Goal: Task Accomplishment & Management: Complete application form

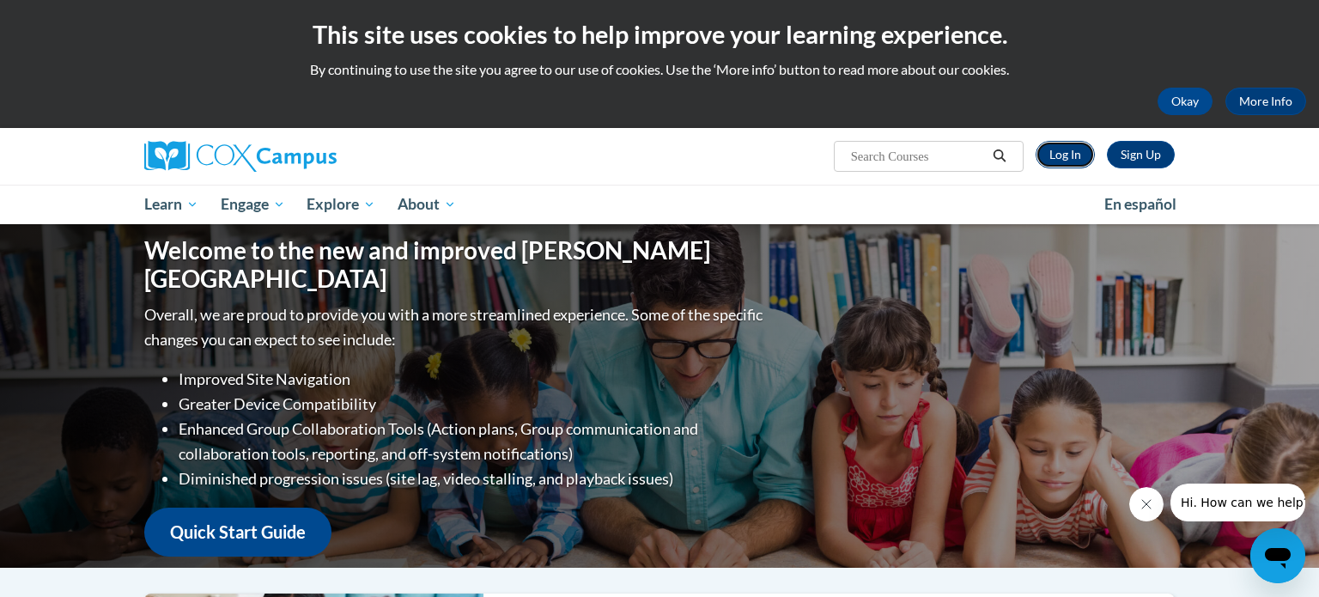
click at [1057, 156] on link "Log In" at bounding box center [1065, 154] width 59 height 27
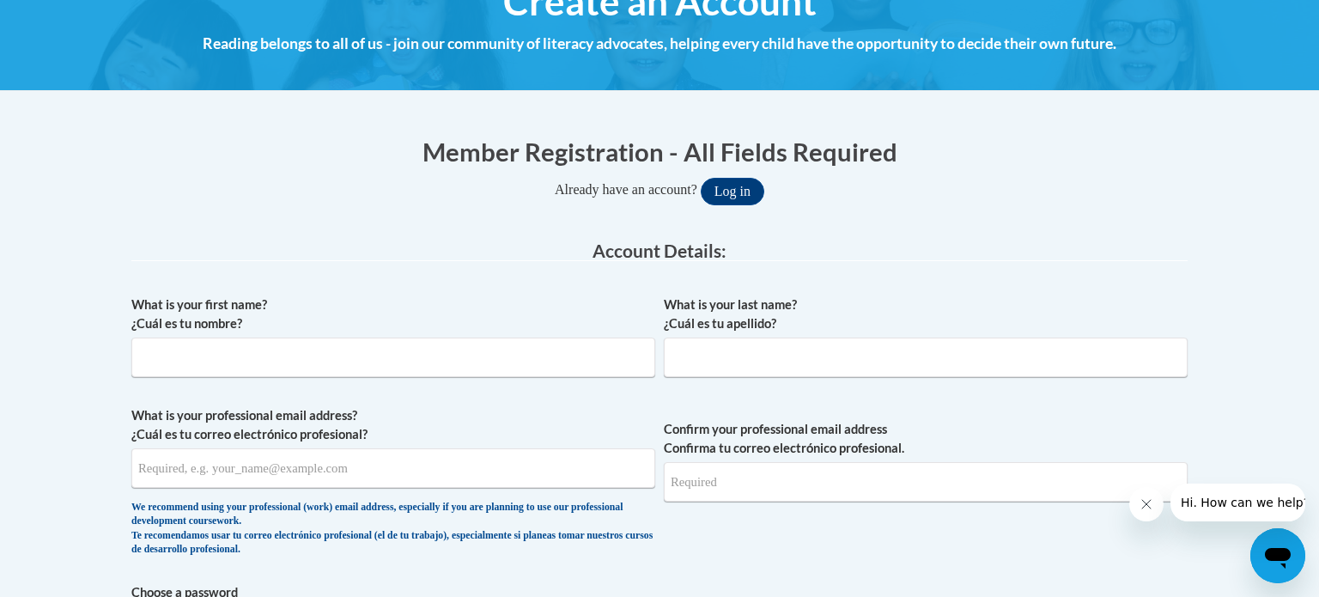
scroll to position [276, 0]
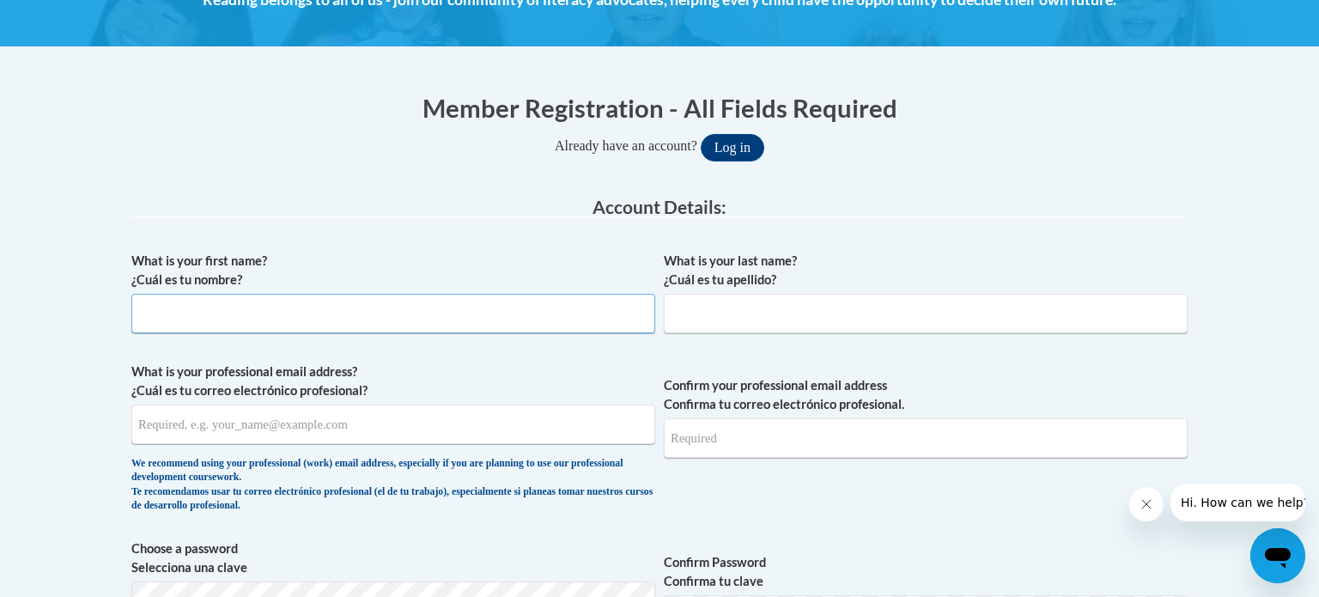
click at [367, 323] on input "What is your first name? ¿Cuál es tu nombre?" at bounding box center [393, 314] width 524 height 40
type input "Mikayla"
click at [737, 310] on input "What is your last name? ¿Cuál es tu apellido?" at bounding box center [926, 314] width 524 height 40
type input "Cup"
click at [341, 426] on input "What is your professional email address? ¿Cuál es tu correo electrónico profesi…" at bounding box center [393, 425] width 524 height 40
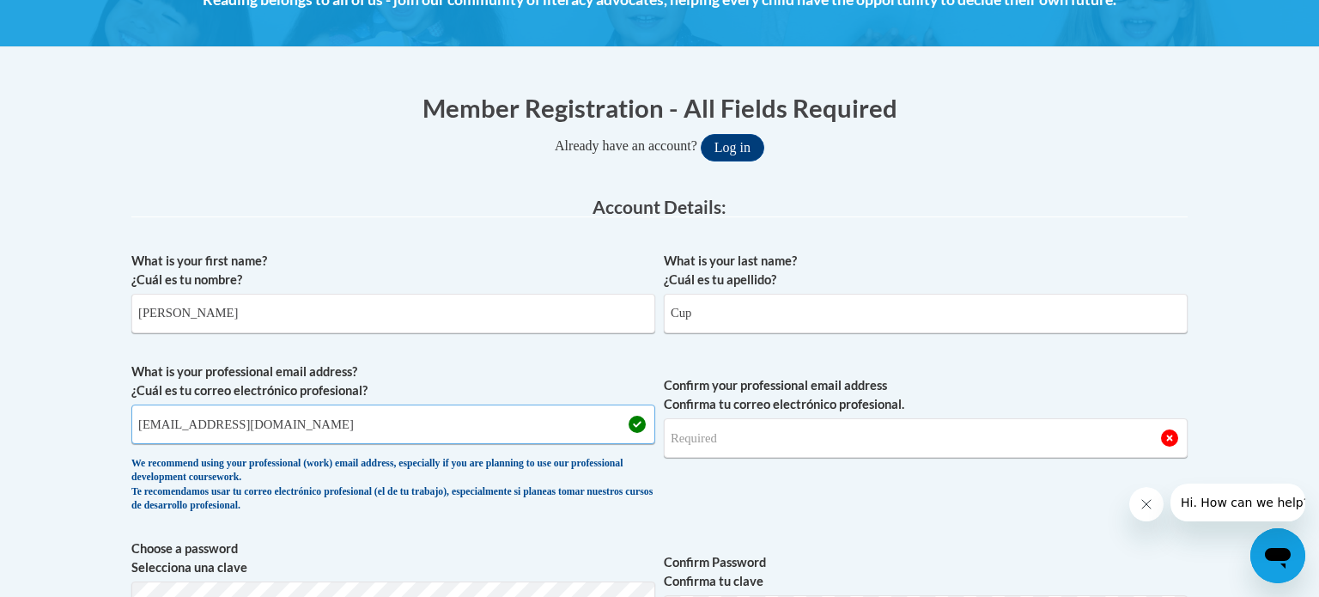
type input "cup@hhasd.org"
click at [815, 441] on input "Confirm your professional email address Confirma tu correo electrónico profesio…" at bounding box center [926, 438] width 524 height 40
type input "R"
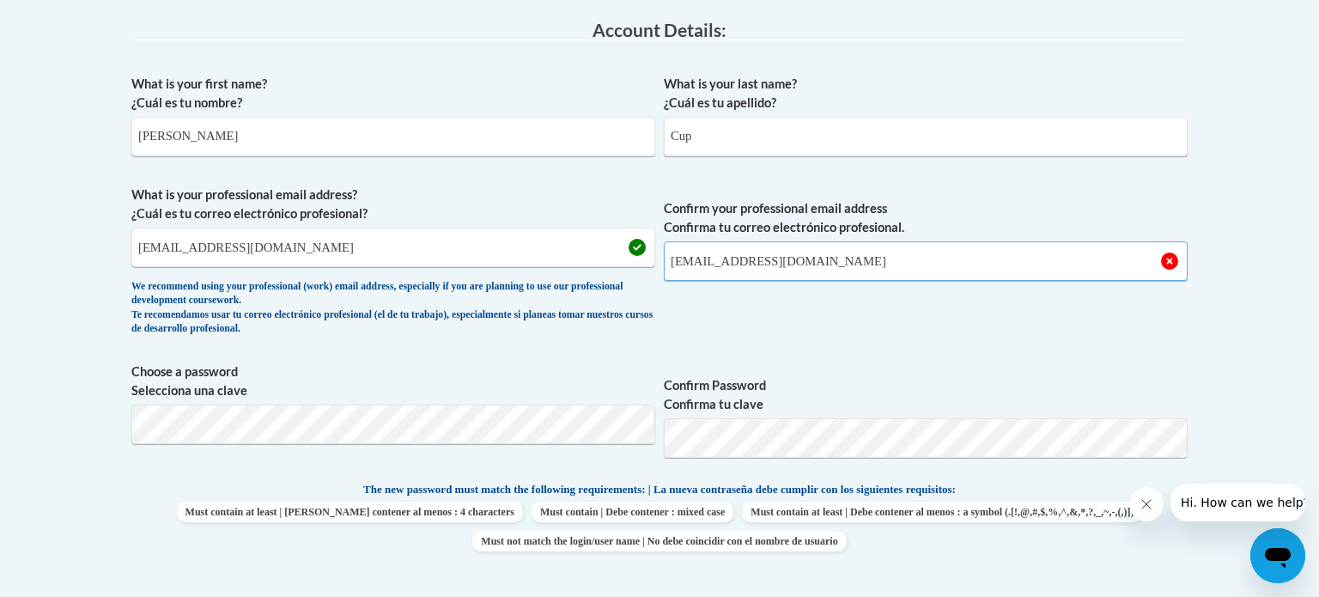
scroll to position [466, 0]
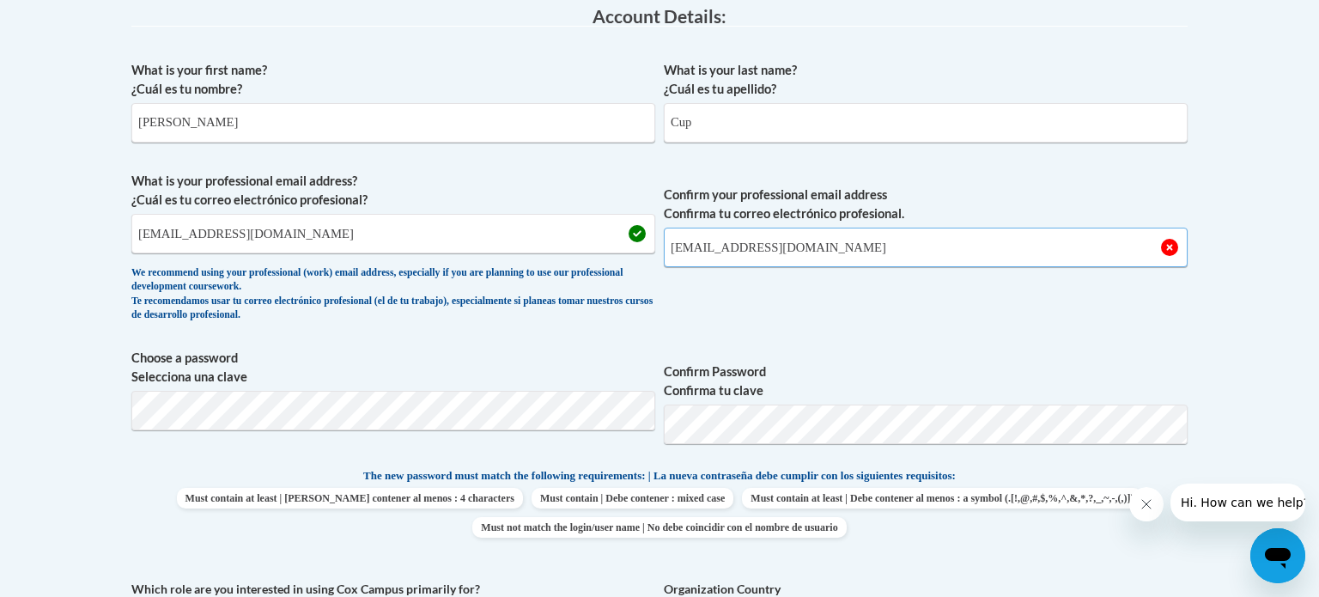
type input "cup@hhasd.org"
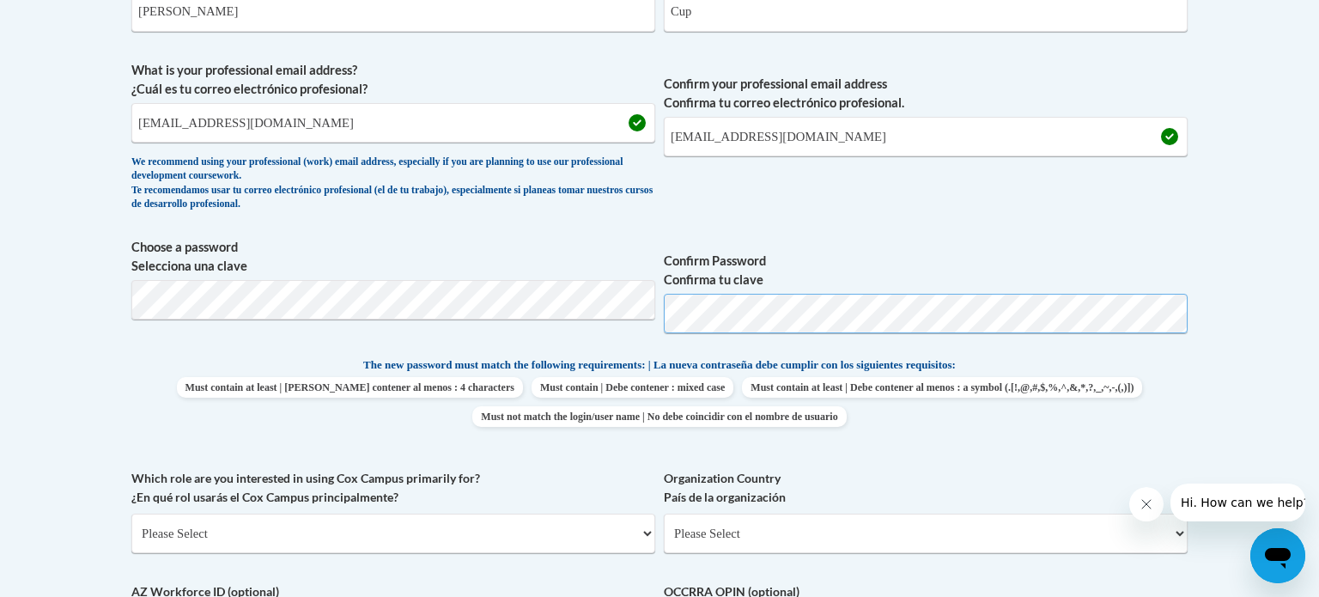
scroll to position [659, 0]
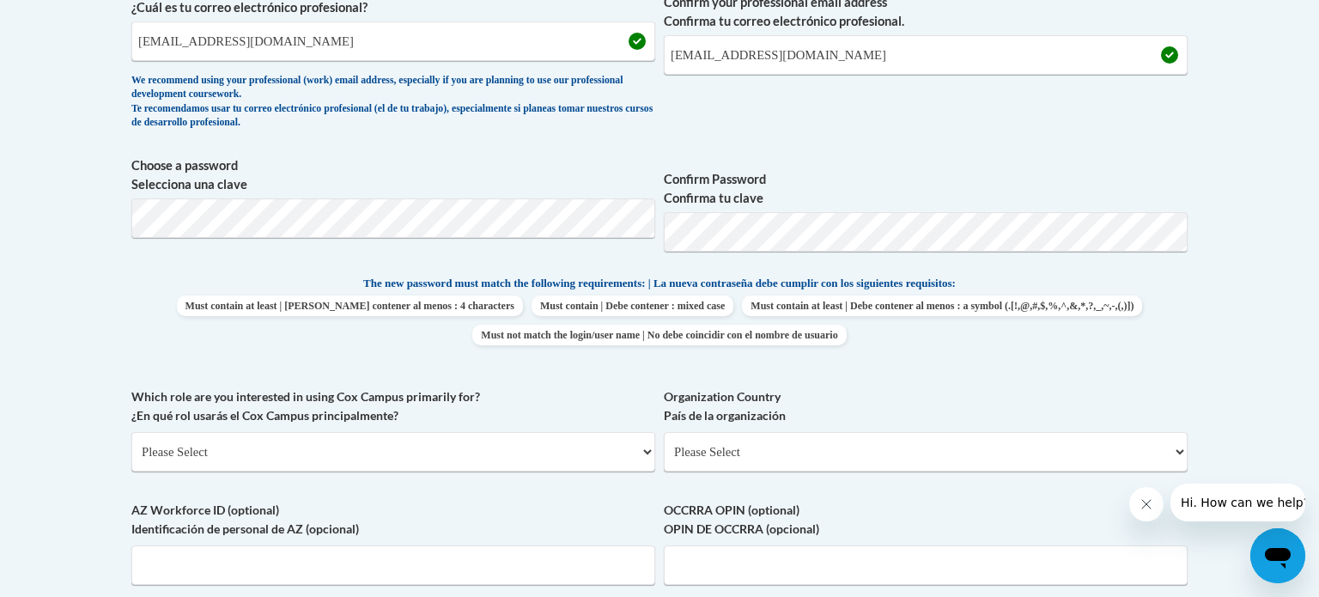
click at [1214, 335] on body "This site uses cookies to help improve your learning experience. By continuing …" at bounding box center [659, 389] width 1319 height 2097
click at [484, 444] on select "Please Select College/University | Colegio/Universidad Community/Nonprofit Part…" at bounding box center [393, 452] width 524 height 40
select select "fbf2d438-af2f-41f8-98f1-81c410e29de3"
click at [131, 432] on select "Please Select College/University | Colegio/Universidad Community/Nonprofit Part…" at bounding box center [393, 452] width 524 height 40
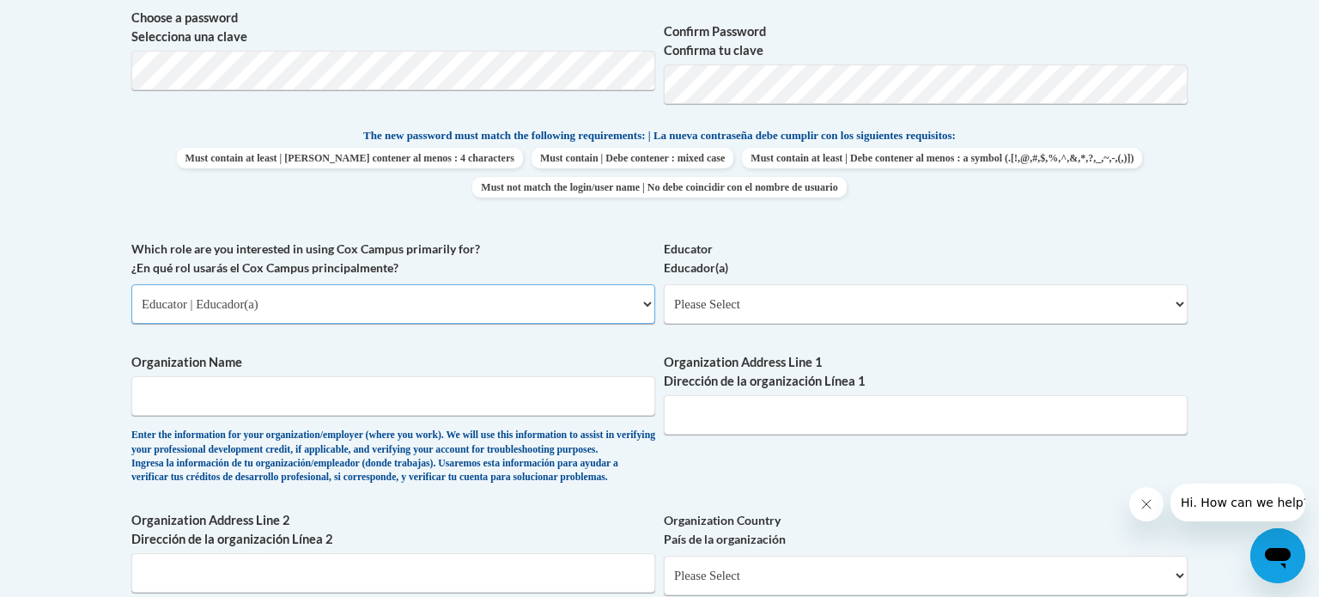
scroll to position [797, 0]
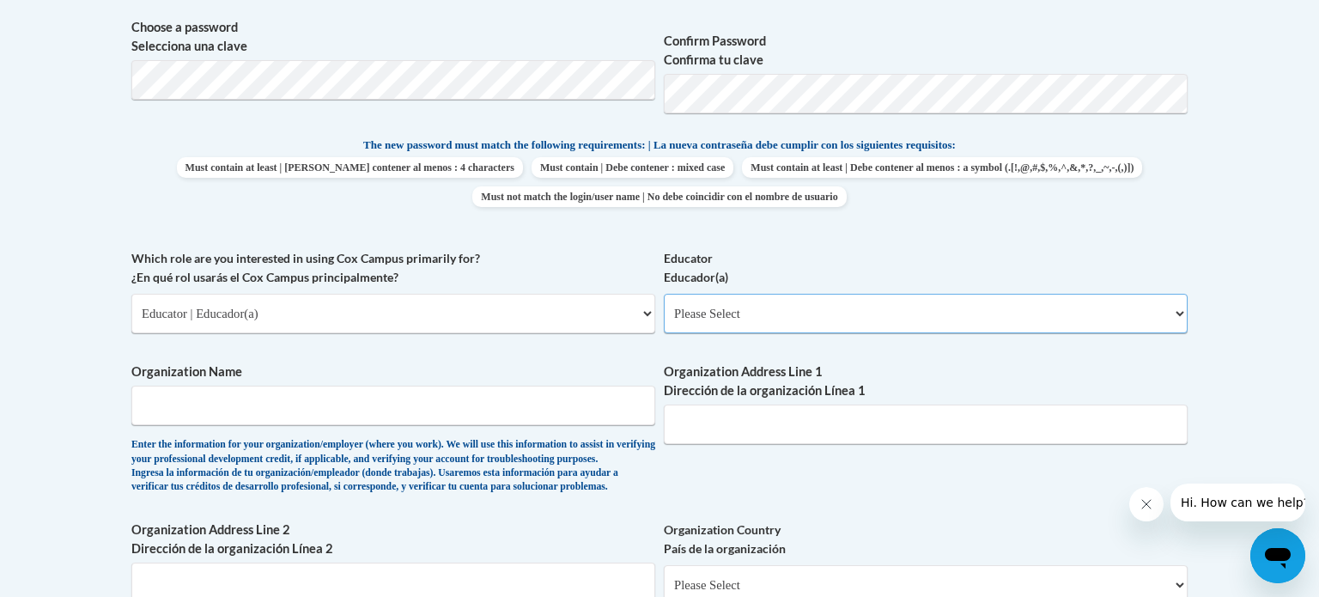
click at [799, 316] on select "Please Select Early Learning/Daycare Teacher/Family Home Care Provider | Maestr…" at bounding box center [926, 314] width 524 height 40
select select "8e40623d-54d0-45cd-9f92-5df65cd3f8cf"
click at [664, 294] on select "Please Select Early Learning/Daycare Teacher/Family Home Care Provider | Maestr…" at bounding box center [926, 314] width 524 height 40
click at [293, 405] on input "Organization Name" at bounding box center [393, 406] width 524 height 40
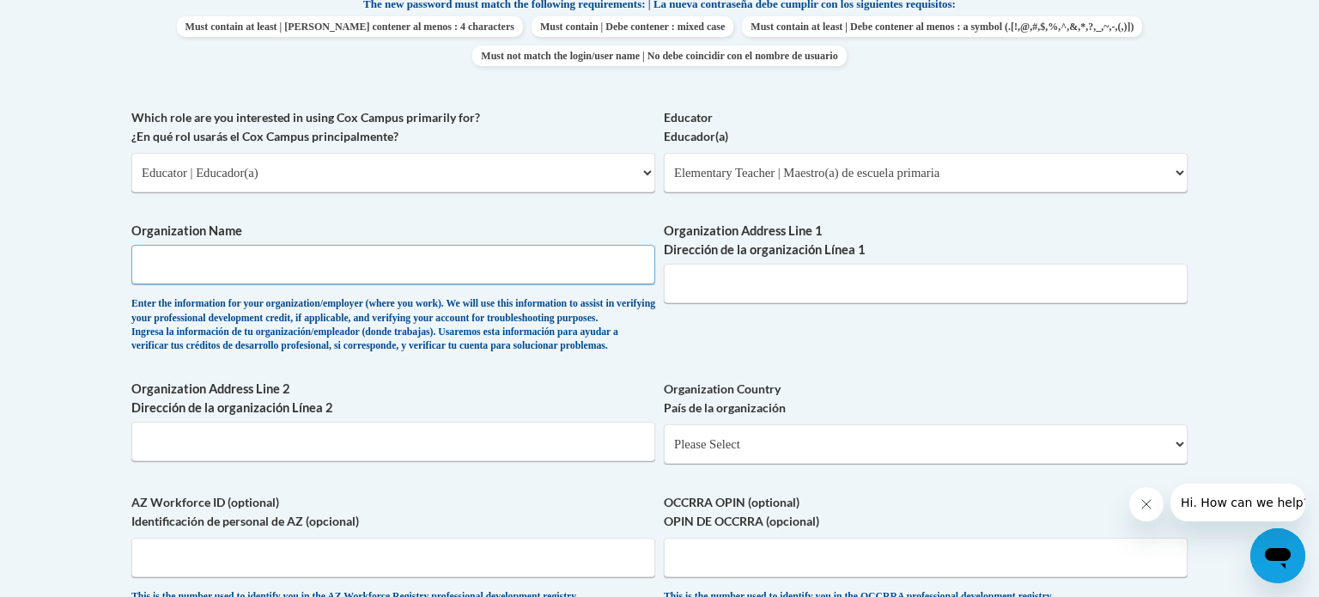
scroll to position [936, 0]
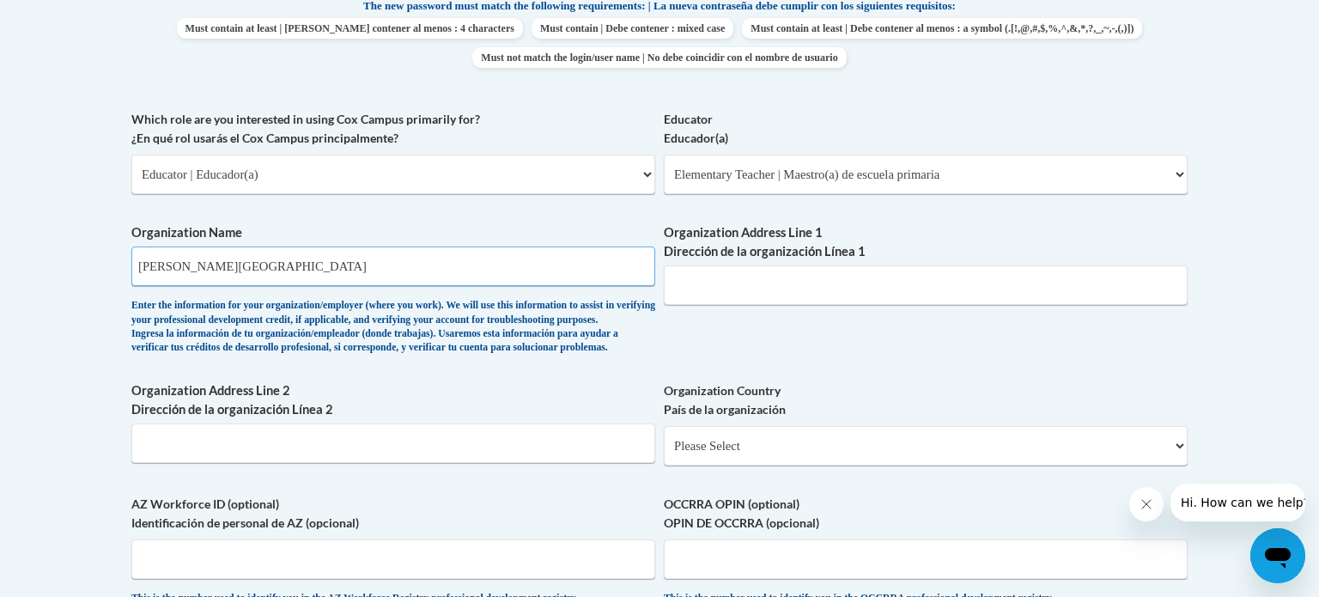
type input "Friess Lake Elementary"
click at [764, 297] on input "Organization Address Line 1 Dirección de la organización Línea 1" at bounding box center [926, 285] width 524 height 40
type input "1750 WI 167"
click at [425, 463] on input "Organization Address Line 2 Dirección de la organización Línea 2" at bounding box center [393, 443] width 524 height 40
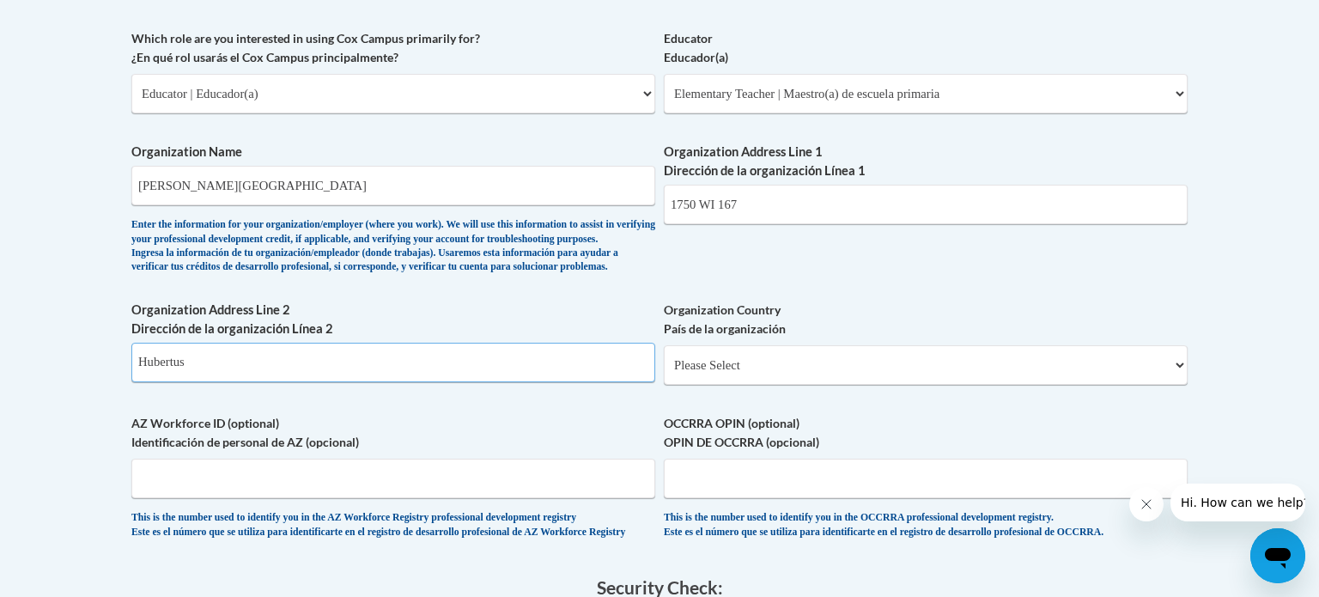
scroll to position [1056, 0]
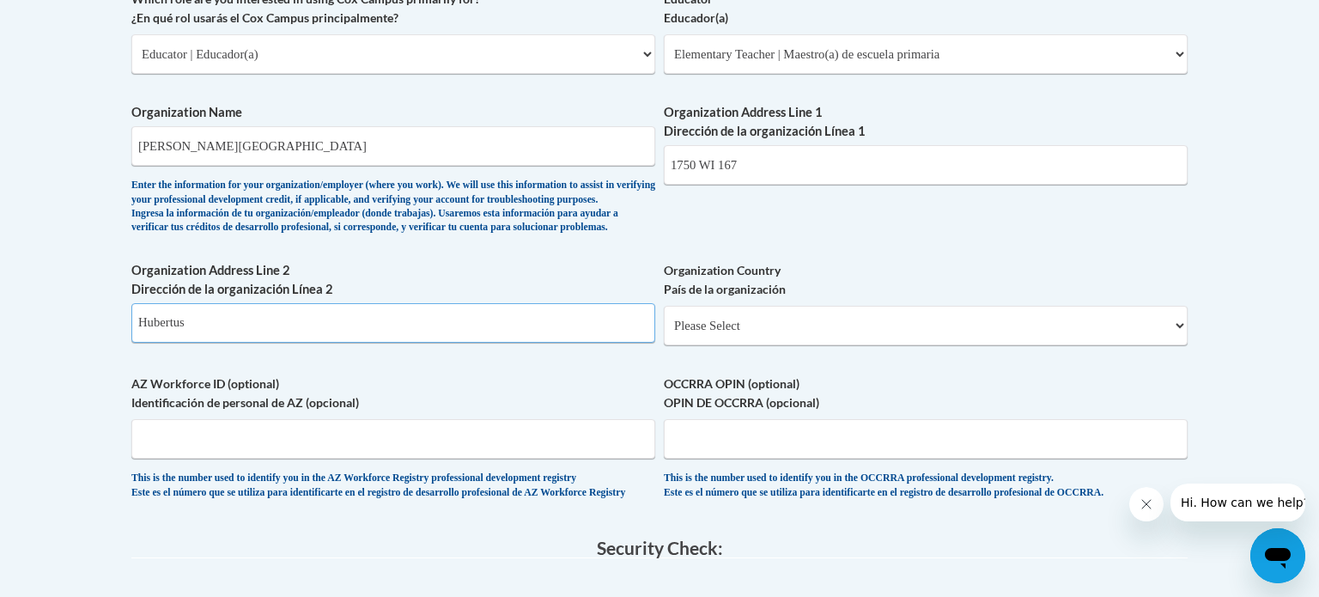
type input "Hubertus"
click at [784, 345] on select "Please Select United States | Estados Unidos Outside of the United States | Fue…" at bounding box center [926, 326] width 524 height 40
select select "ad49bcad-a171-4b2e-b99c-48b446064914"
click at [664, 333] on select "Please Select United States | Estados Unidos Outside of the United States | Fue…" at bounding box center [926, 326] width 524 height 40
select select
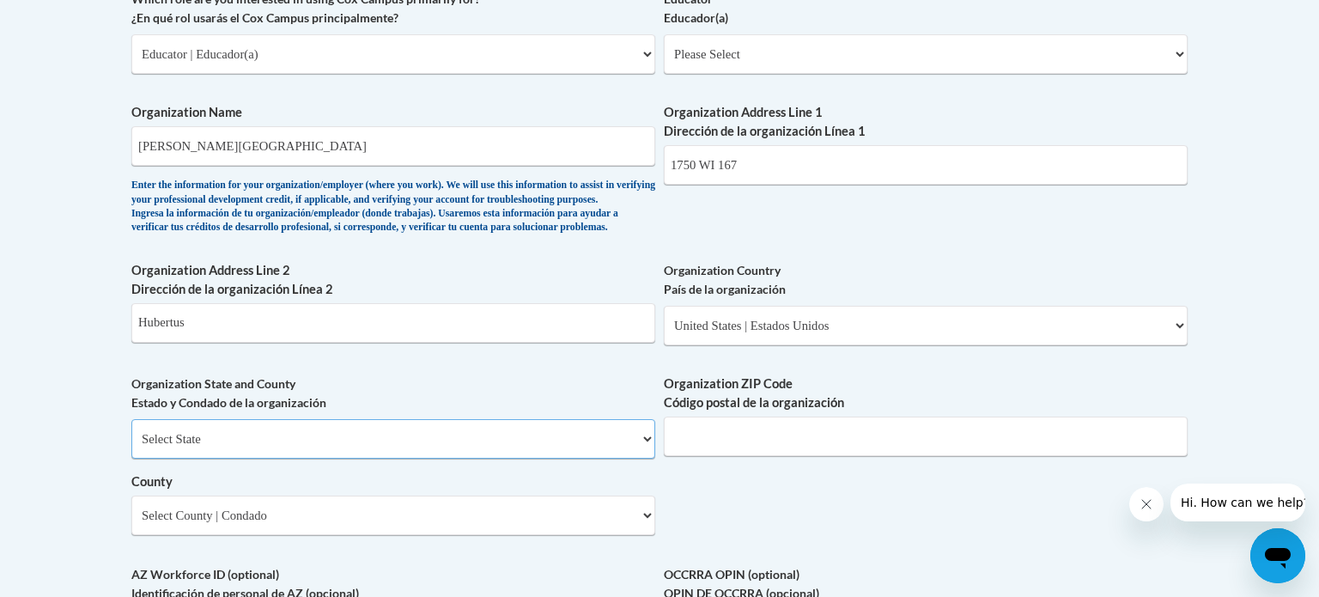
click at [399, 459] on select "Select State Alabama Alaska Arizona Arkansas California Colorado Connecticut De…" at bounding box center [393, 439] width 524 height 40
select select "Wisconsin"
click at [131, 447] on select "Select State Alabama Alaska Arizona Arkansas California Colorado Connecticut De…" at bounding box center [393, 439] width 524 height 40
click at [742, 456] on input "Organization ZIP Code Código postal de la organización" at bounding box center [926, 437] width 524 height 40
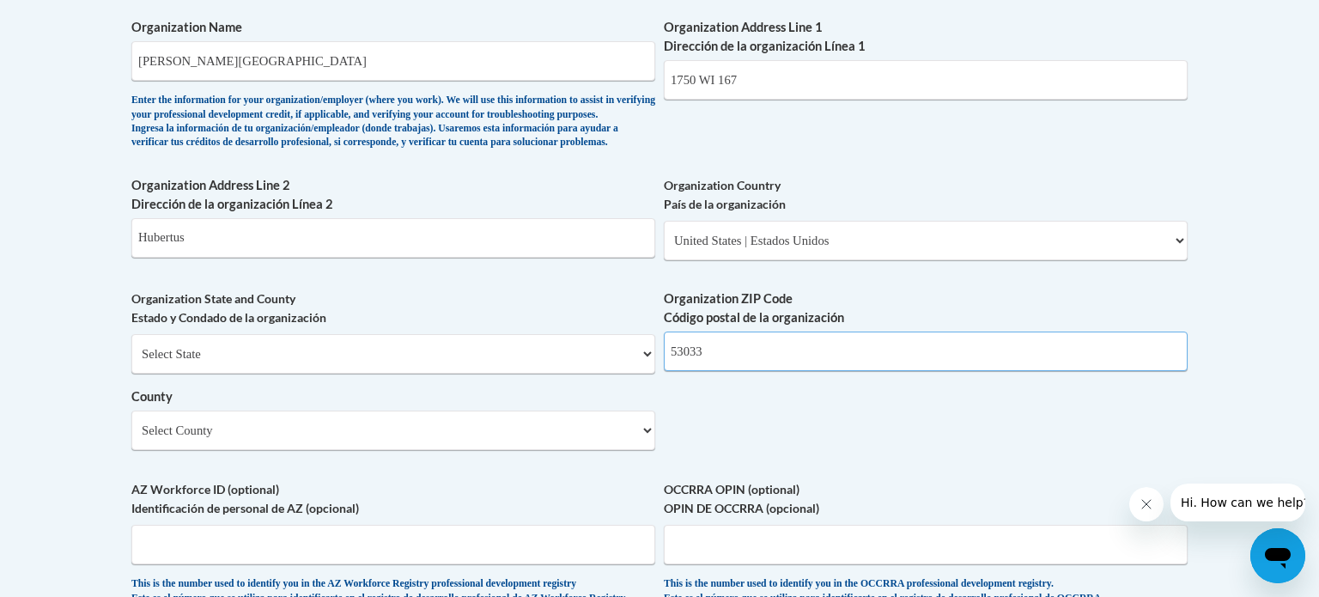
scroll to position [1143, 0]
type input "53033"
click at [547, 448] on select "Select County Adams Ashland Barron Bayfield Brown Buffalo Burnett Calumet Chipp…" at bounding box center [393, 429] width 524 height 40
select select "Washington"
click at [131, 437] on select "Select County Adams Ashland Barron Bayfield Brown Buffalo Burnett Calumet Chipp…" at bounding box center [393, 429] width 524 height 40
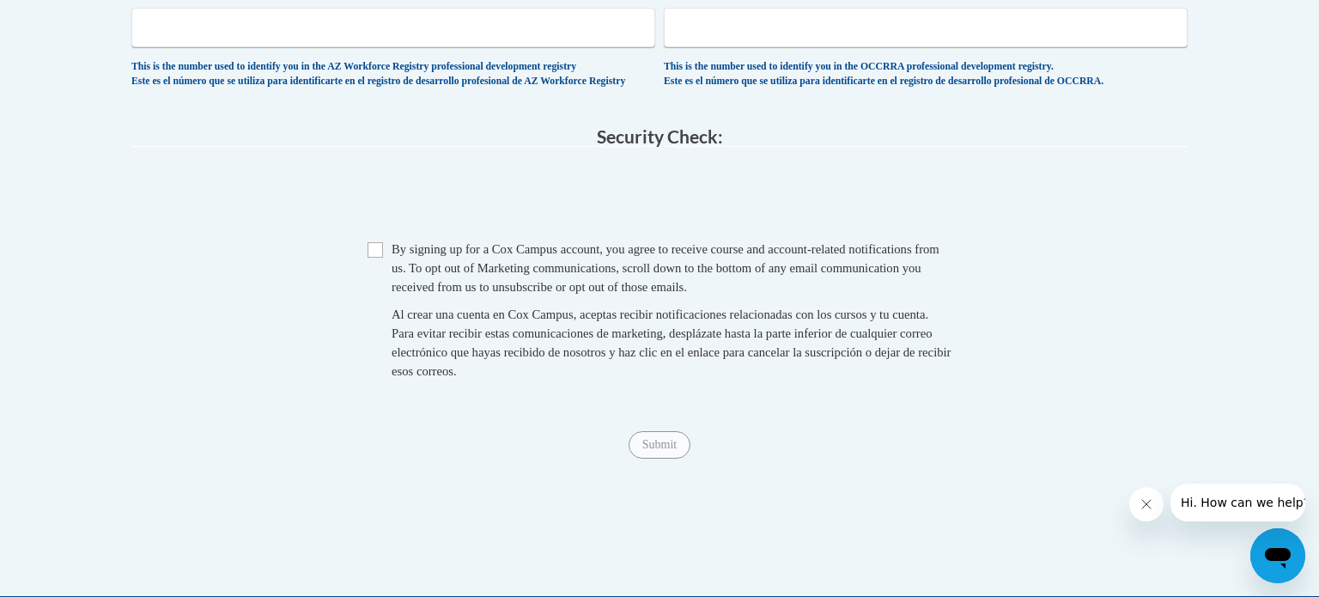
scroll to position [1696, 0]
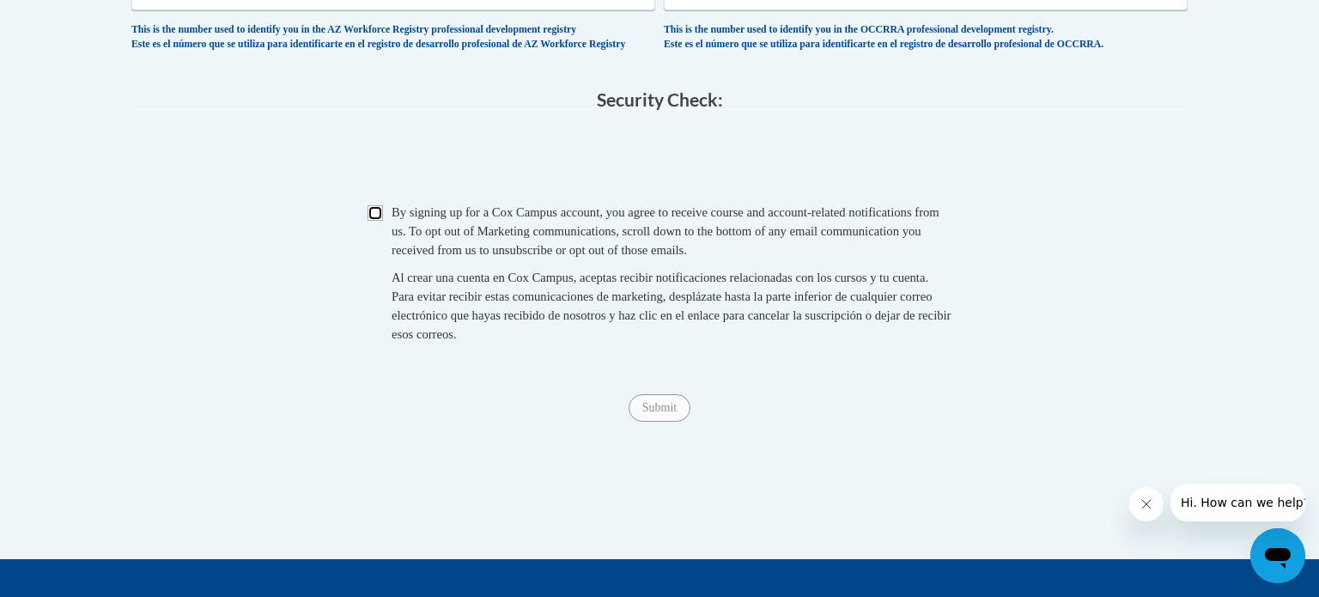
click at [374, 221] on input "Checkbox" at bounding box center [375, 212] width 15 height 15
checkbox input "true"
click at [667, 422] on input "Submit" at bounding box center [660, 407] width 62 height 27
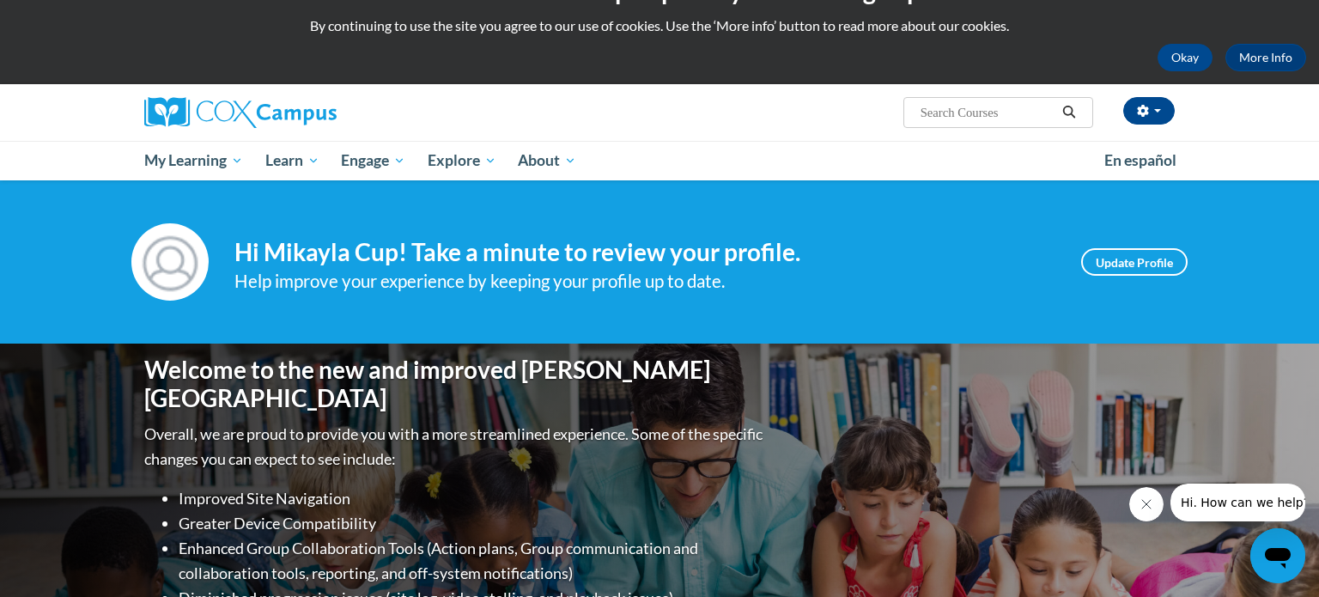
scroll to position [41, 0]
